Goal: Task Accomplishment & Management: Manage account settings

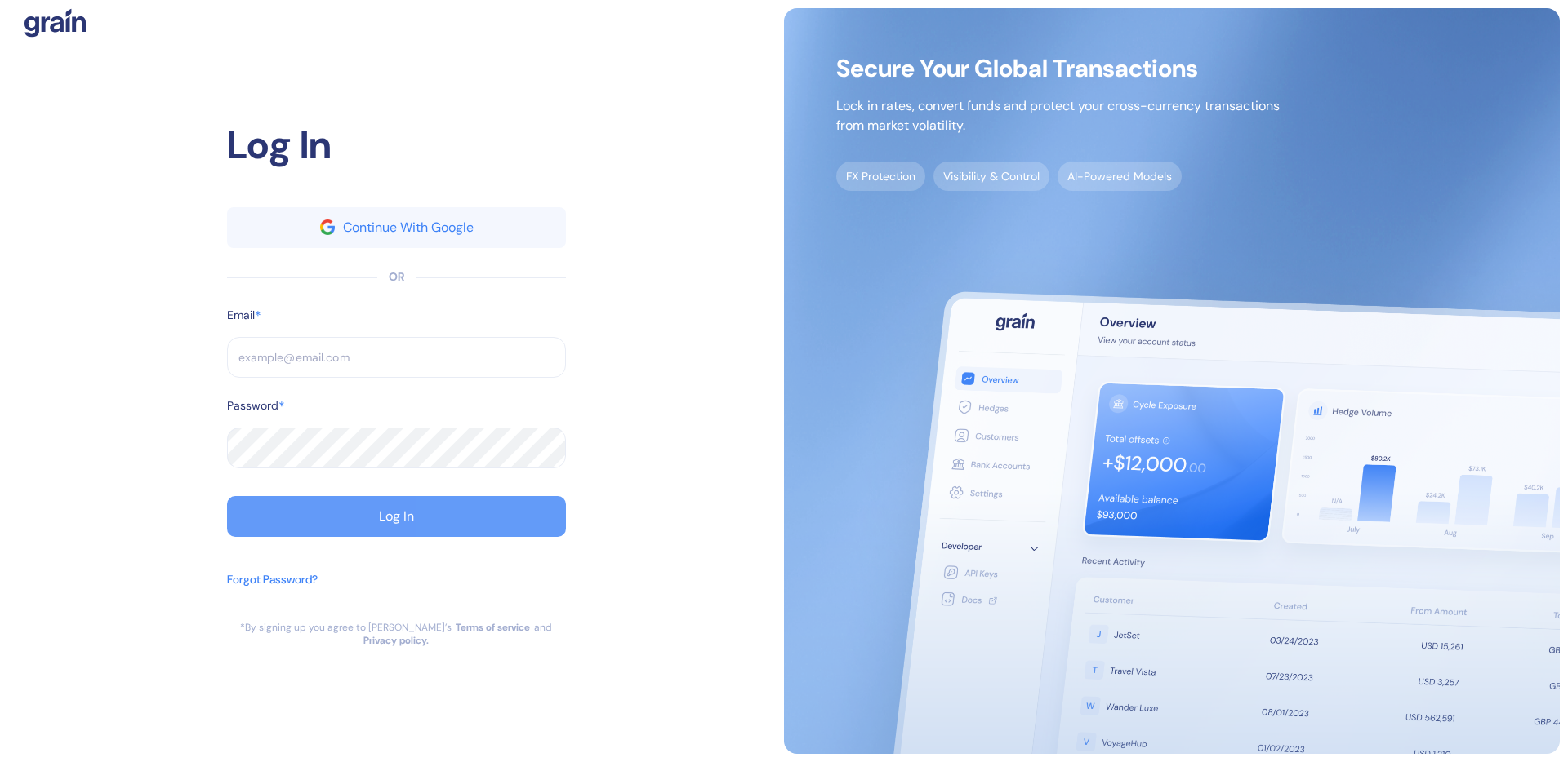
type input "[EMAIL_ADDRESS][DOMAIN_NAME]"
click at [319, 521] on button "Log In" at bounding box center [396, 516] width 339 height 41
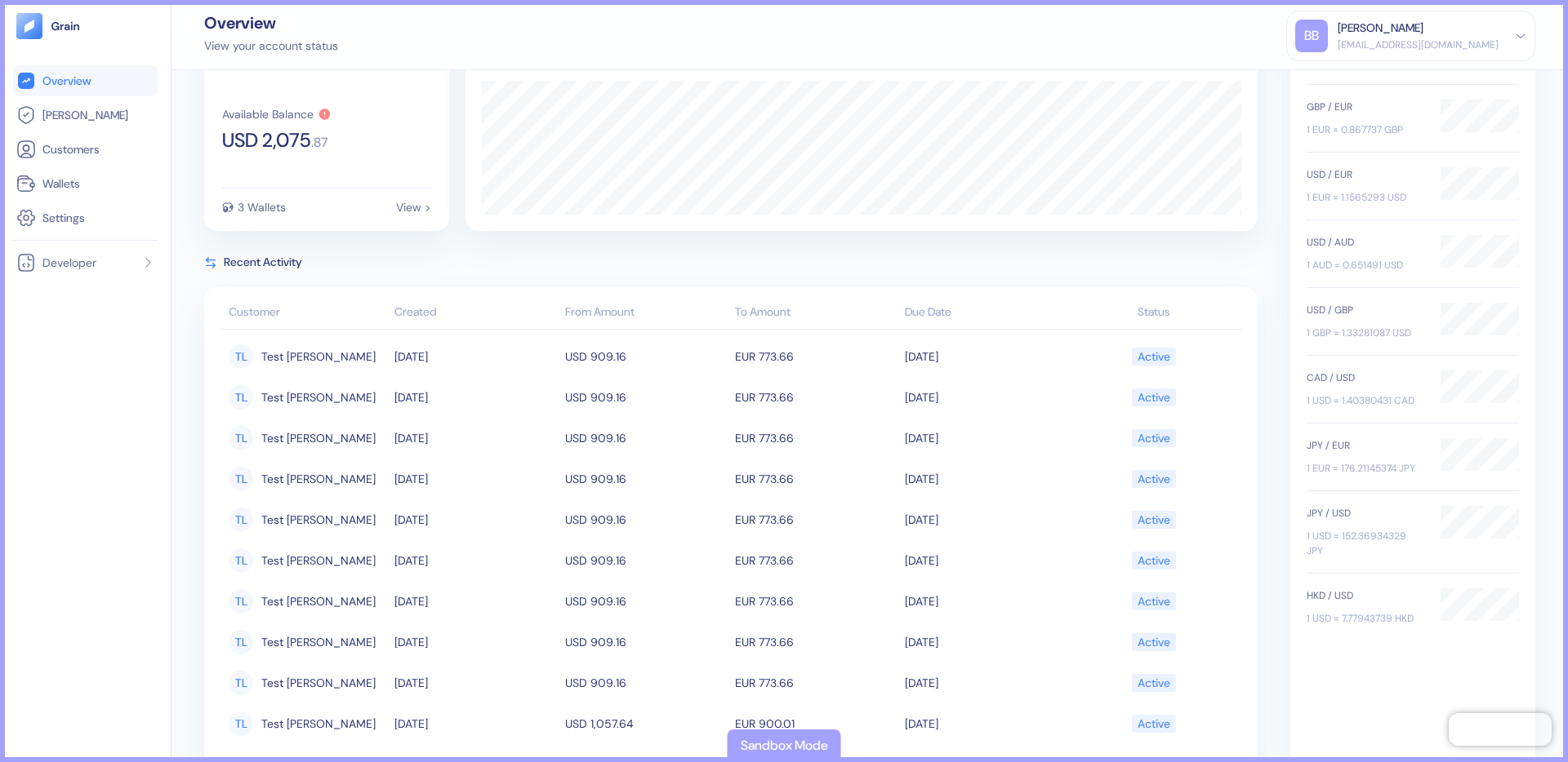
scroll to position [113, 0]
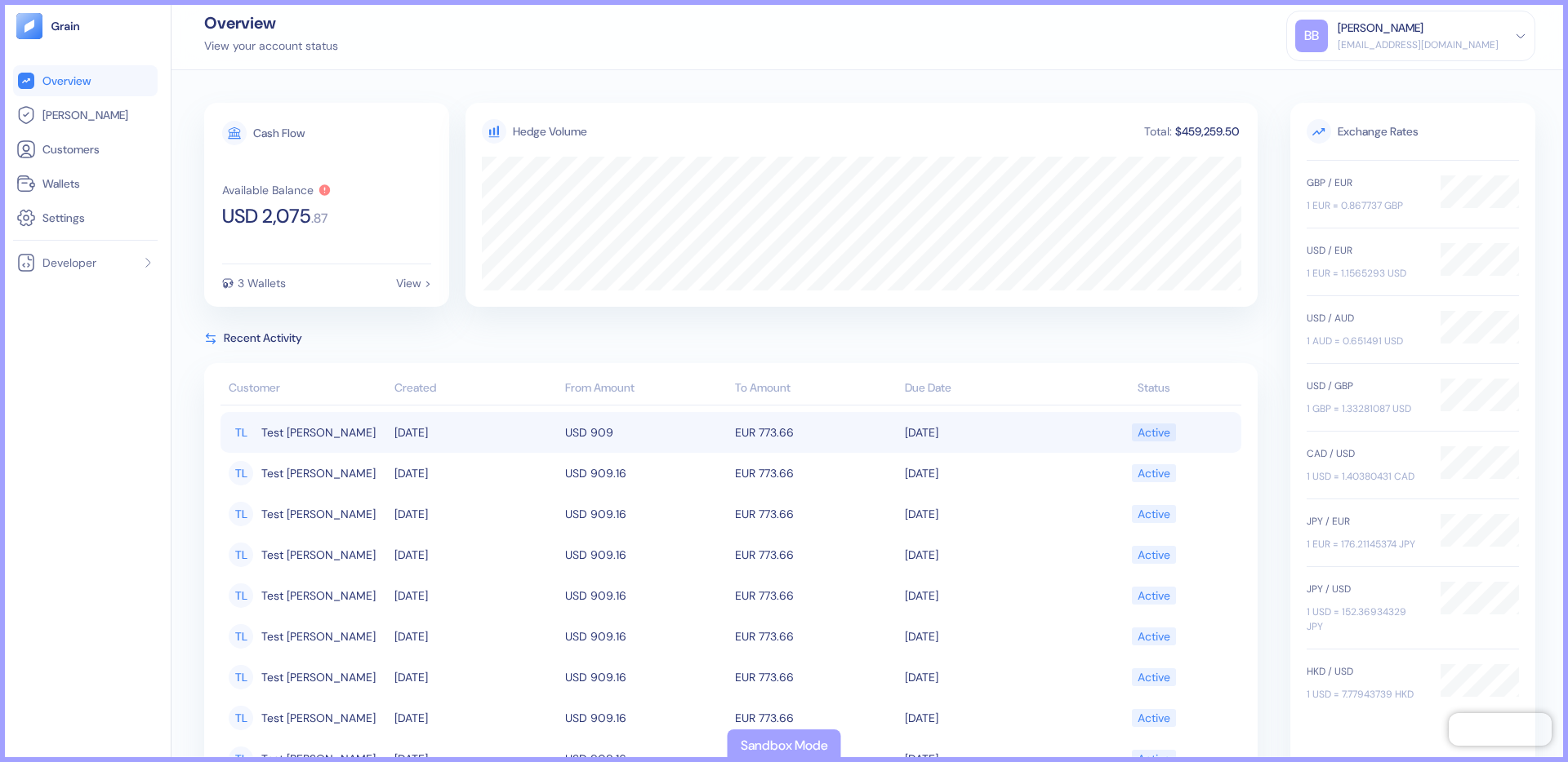
click at [518, 443] on td "10/13/2025" at bounding box center [475, 433] width 170 height 41
